Goal: Transaction & Acquisition: Obtain resource

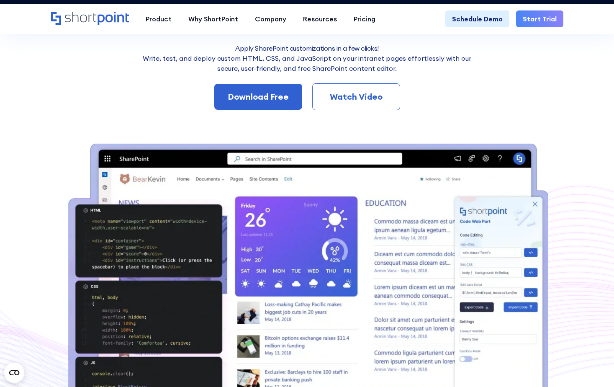
scroll to position [84, 0]
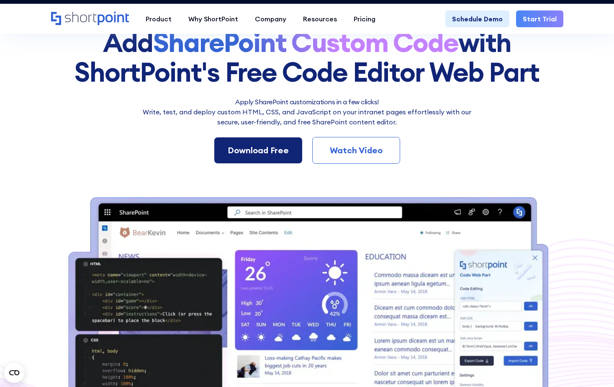
click at [241, 137] on link "Download Free" at bounding box center [258, 150] width 88 height 26
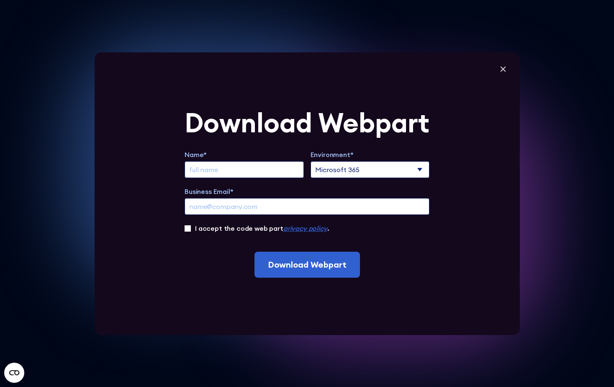
click at [191, 225] on input "I accept the code web part privacy policy ." at bounding box center [188, 228] width 6 height 6
checkbox input "true"
click at [246, 174] on input "Extend Trial" at bounding box center [244, 169] width 119 height 17
type input "mat"
click at [230, 203] on input "Business Email*" at bounding box center [307, 206] width 245 height 17
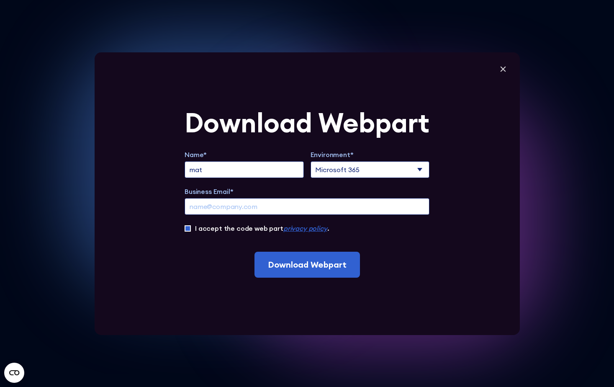
type input "m"
paste input "page builder"
type input "p"
click at [236, 201] on input "[PERSON_NAME][EMAIL_ADDRESS][PERSON_NAME][DOMAIN_NAME]" at bounding box center [307, 206] width 245 height 17
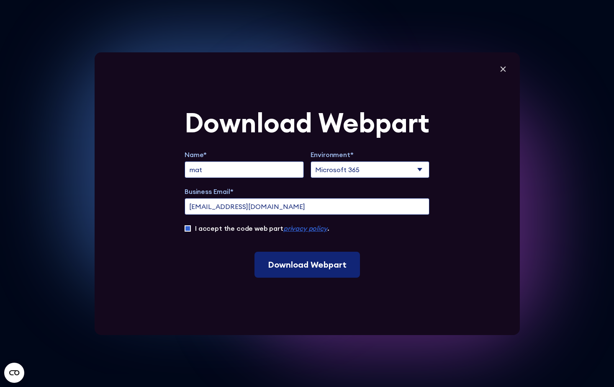
click at [294, 258] on input "Download Webpart" at bounding box center [306, 264] width 105 height 26
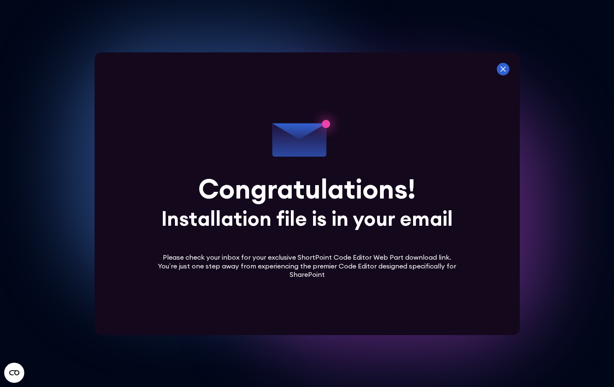
click at [507, 67] on icon at bounding box center [503, 69] width 13 height 13
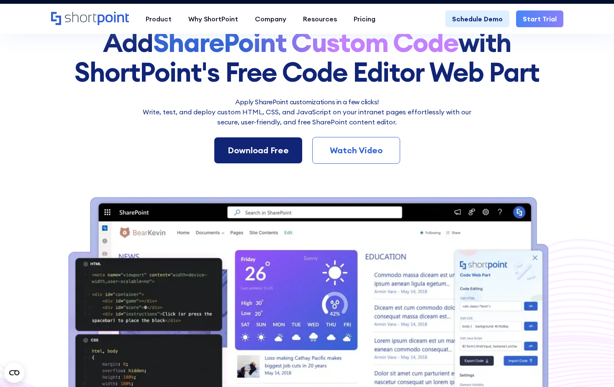
click at [232, 144] on div "Download Free" at bounding box center [258, 150] width 61 height 13
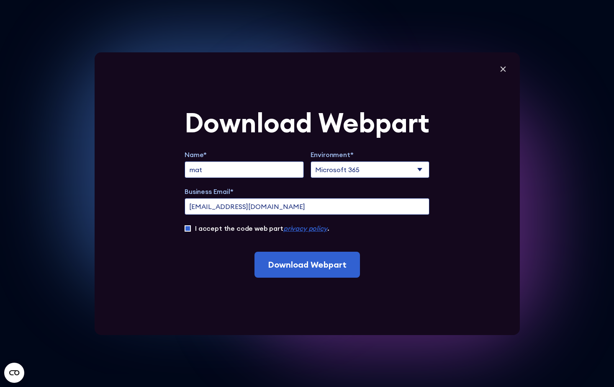
click at [235, 203] on input "mathewnairne@texelair.co.nz" at bounding box center [307, 206] width 245 height 17
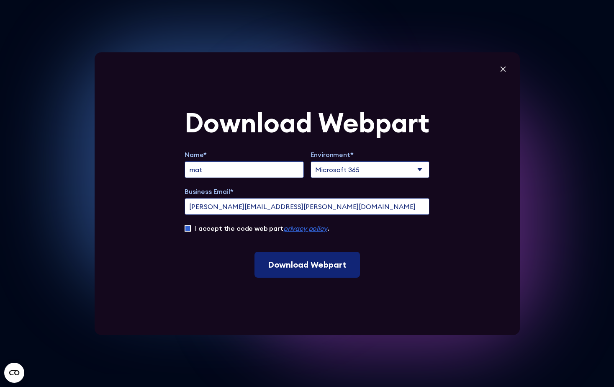
type input "[PERSON_NAME][EMAIL_ADDRESS][PERSON_NAME][DOMAIN_NAME]"
click at [305, 251] on input "Download Webpart" at bounding box center [306, 264] width 105 height 26
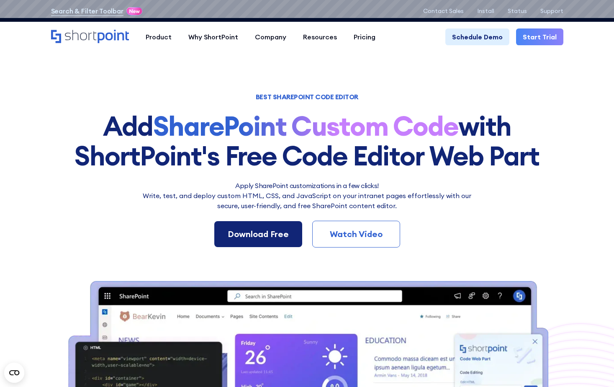
click at [271, 228] on div "Download Free" at bounding box center [258, 234] width 61 height 13
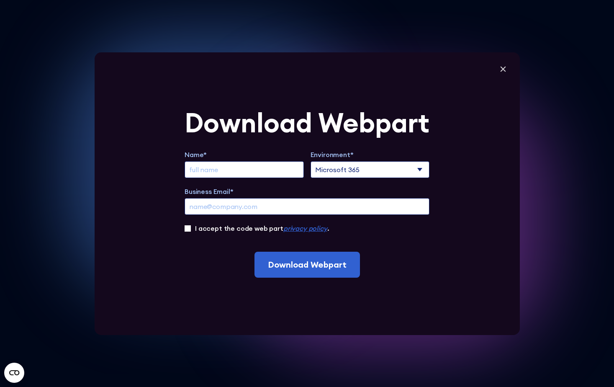
click at [233, 170] on input "Extend Trial" at bounding box center [244, 169] width 119 height 17
type input "mat"
drag, startPoint x: 219, startPoint y: 202, endPoint x: 205, endPoint y: 227, distance: 29.1
click at [219, 202] on input "Business Email*" at bounding box center [307, 206] width 245 height 17
type input "[PERSON_NAME][EMAIL_ADDRESS][PERSON_NAME][DOMAIN_NAME]"
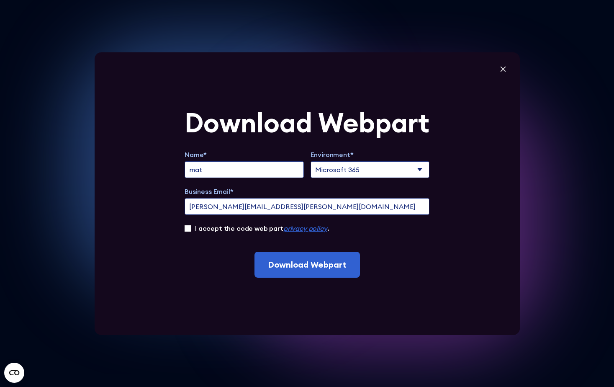
click at [191, 225] on input "I accept the code web part privacy policy ." at bounding box center [188, 228] width 6 height 6
checkbox input "true"
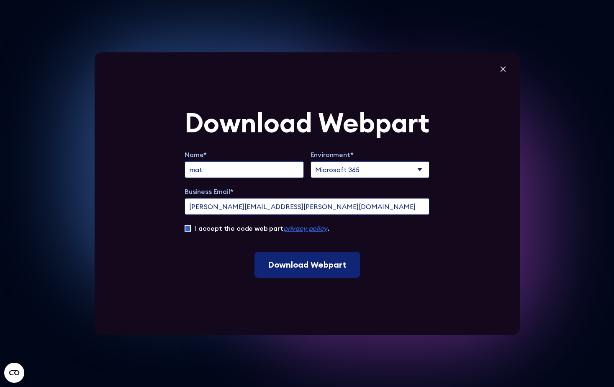
click at [296, 251] on input "Download Webpart" at bounding box center [306, 264] width 105 height 26
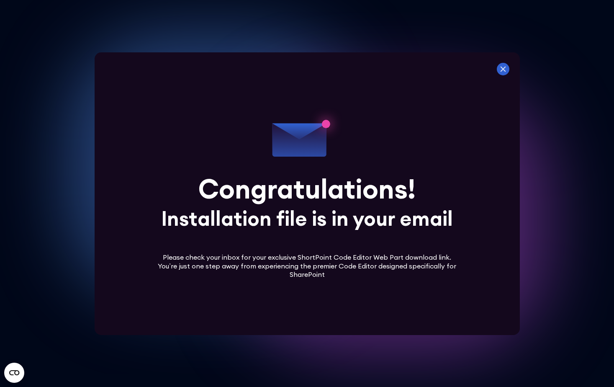
click at [505, 64] on icon at bounding box center [503, 69] width 13 height 13
